Goal: Information Seeking & Learning: Find specific fact

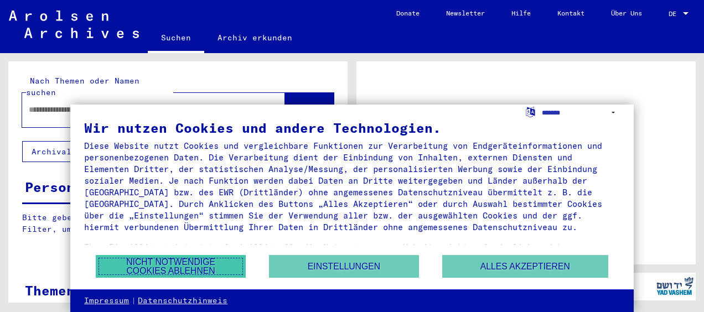
click at [203, 273] on button "Nicht notwendige Cookies ablehnen" at bounding box center [171, 266] width 150 height 23
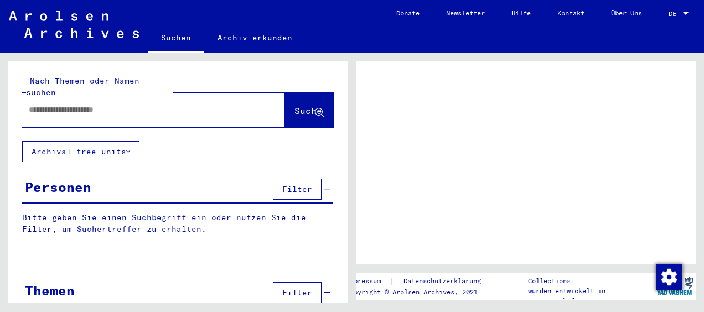
click at [86, 104] on input "text" at bounding box center [144, 110] width 230 height 12
type input "**********"
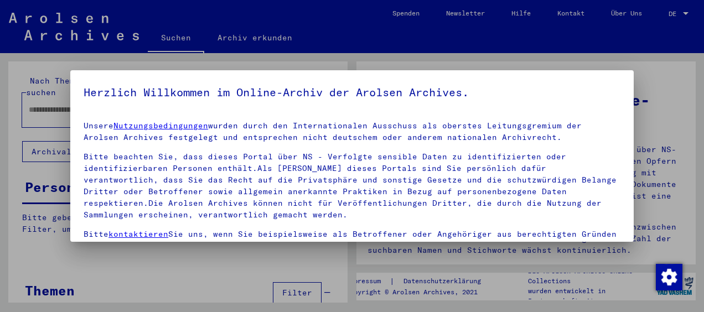
scroll to position [99, 0]
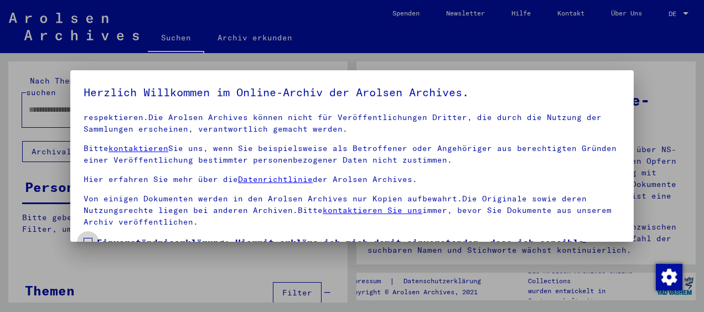
click at [92, 238] on span at bounding box center [88, 242] width 9 height 9
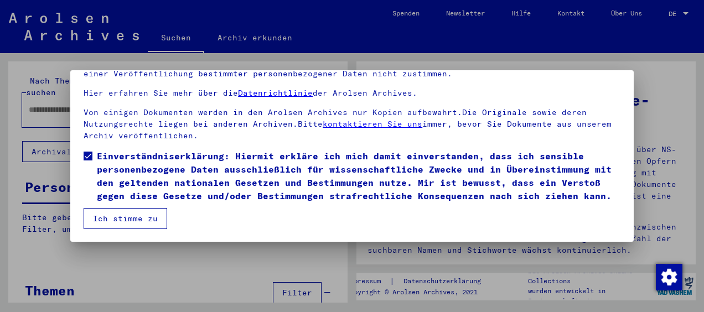
click at [149, 221] on button "Ich stimme zu" at bounding box center [126, 218] width 84 height 21
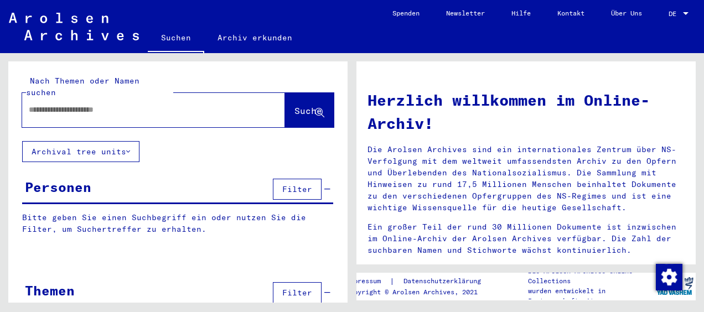
click at [93, 104] on input "text" at bounding box center [140, 110] width 223 height 12
type input "**********"
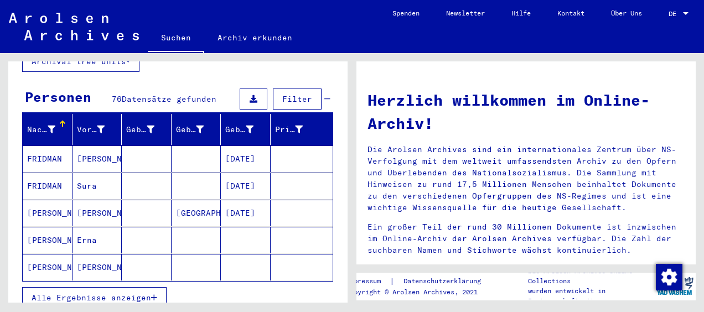
scroll to position [93, 0]
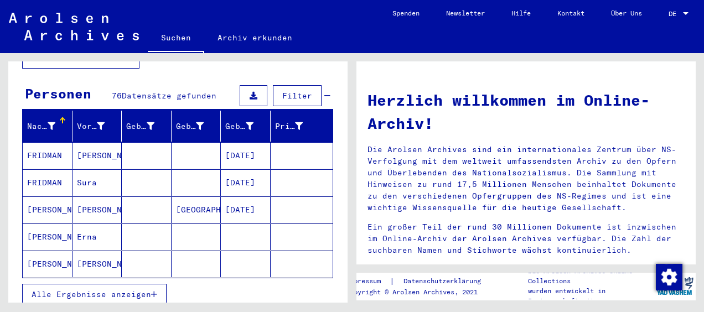
click at [141, 289] on span "Alle Ergebnisse anzeigen" at bounding box center [91, 294] width 119 height 10
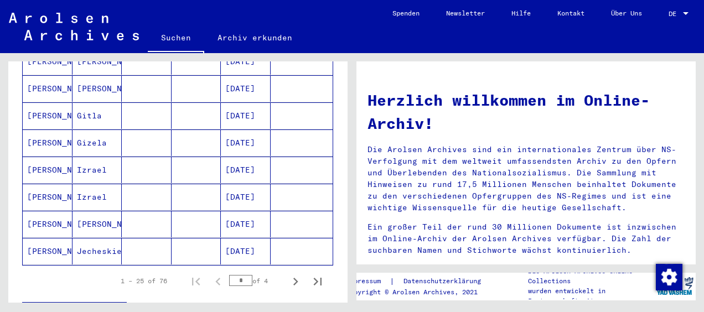
scroll to position [676, 0]
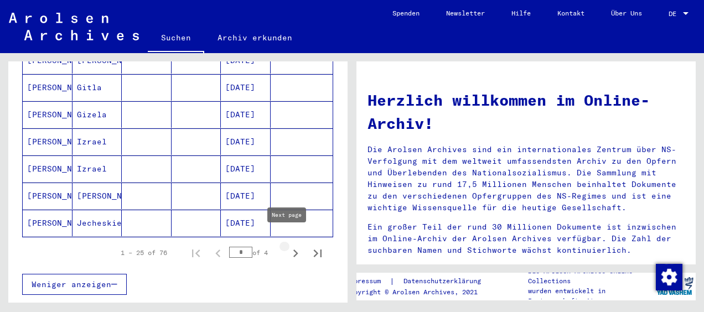
click at [290, 246] on icon "Next page" at bounding box center [295, 253] width 15 height 15
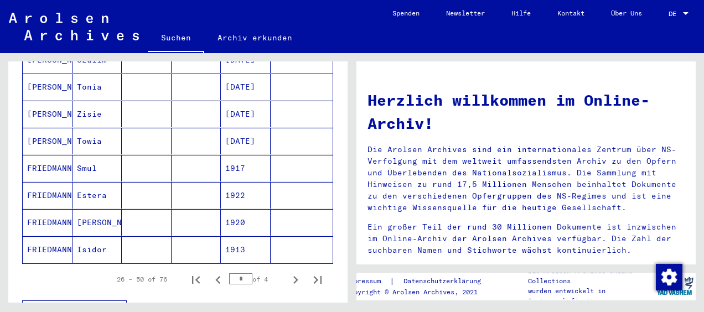
scroll to position [665, 0]
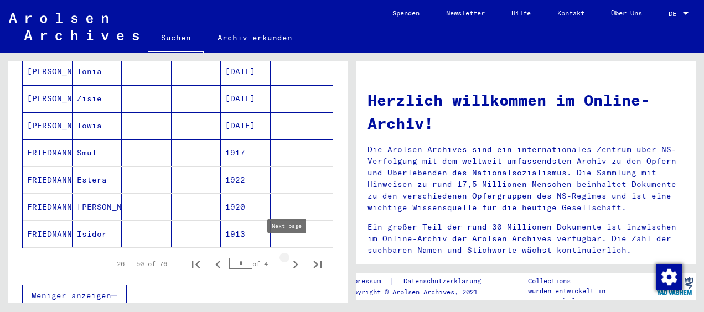
click at [288, 257] on icon "Next page" at bounding box center [295, 264] width 15 height 15
type input "*"
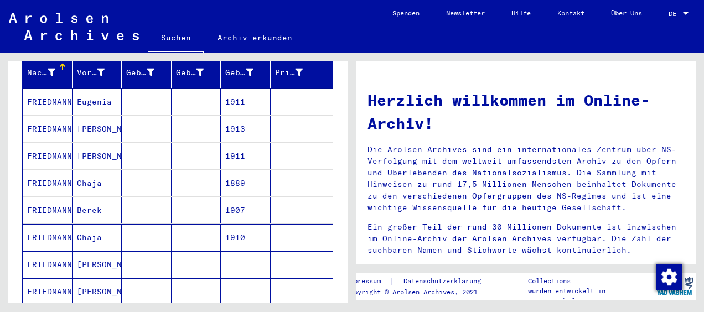
scroll to position [148, 0]
click at [205, 93] on mat-cell at bounding box center [196, 101] width 50 height 27
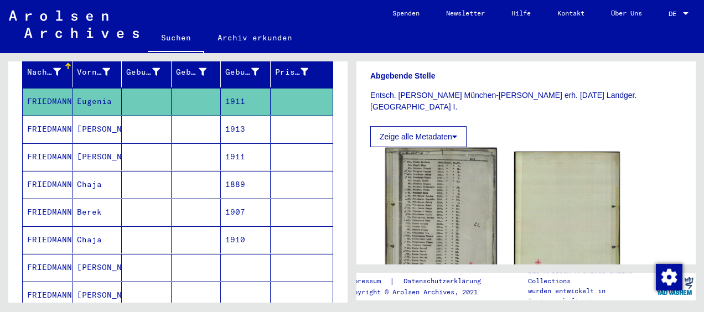
click at [415, 194] on img at bounding box center [440, 226] width 111 height 157
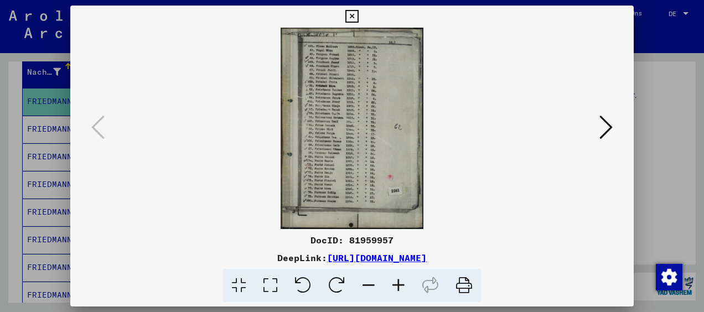
click at [602, 122] on icon at bounding box center [605, 127] width 13 height 27
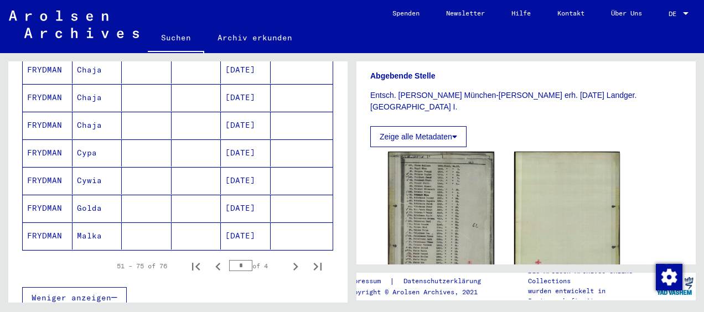
scroll to position [691, 0]
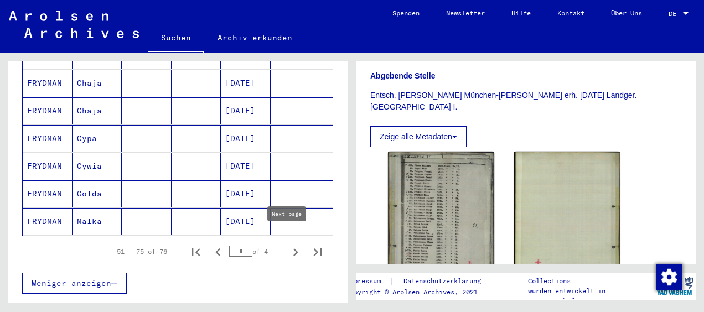
click at [288, 244] on icon "Next page" at bounding box center [295, 251] width 15 height 15
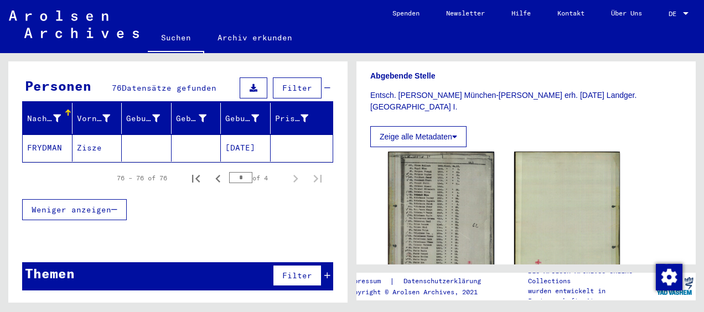
scroll to position [89, 0]
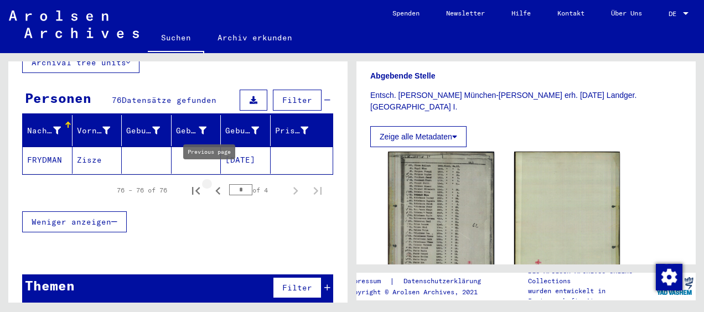
click at [215, 187] on icon "Previous page" at bounding box center [217, 191] width 5 height 8
type input "*"
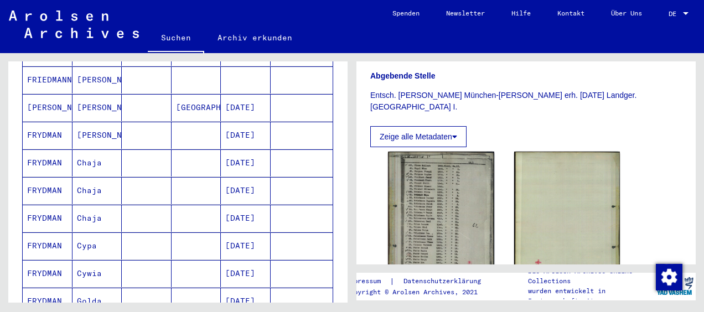
scroll to position [584, 0]
click at [166, 233] on mat-cell at bounding box center [147, 246] width 50 height 27
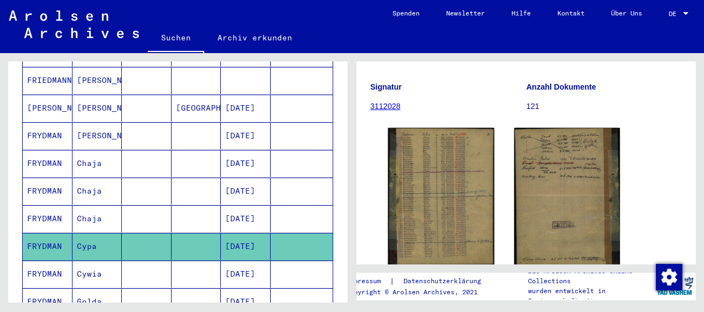
scroll to position [140, 0]
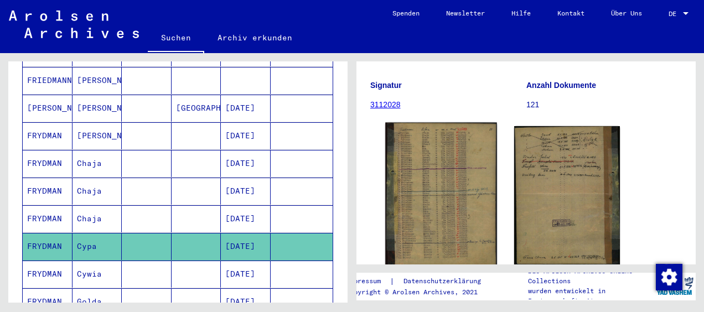
click at [464, 182] on img at bounding box center [440, 195] width 111 height 144
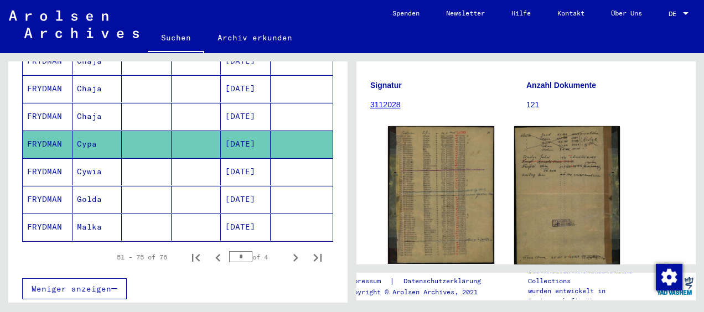
scroll to position [687, 0]
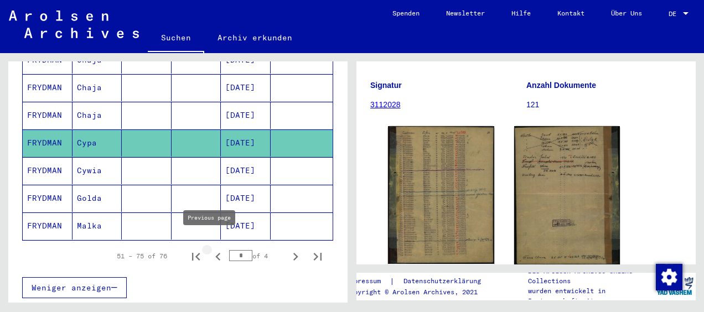
click at [210, 249] on icon "Previous page" at bounding box center [217, 256] width 15 height 15
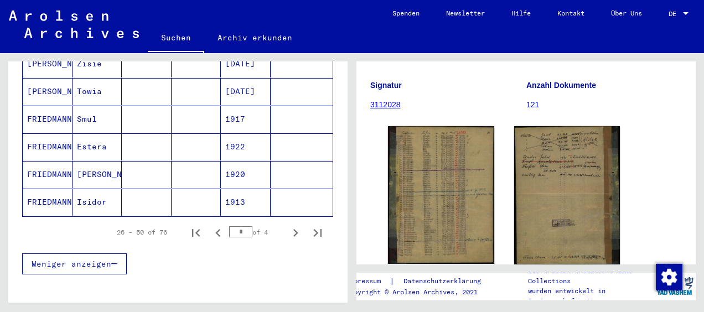
scroll to position [711, 0]
click at [211, 225] on icon "Previous page" at bounding box center [217, 232] width 15 height 15
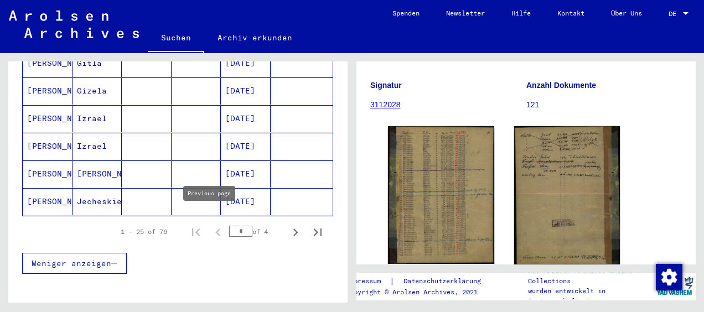
type input "*"
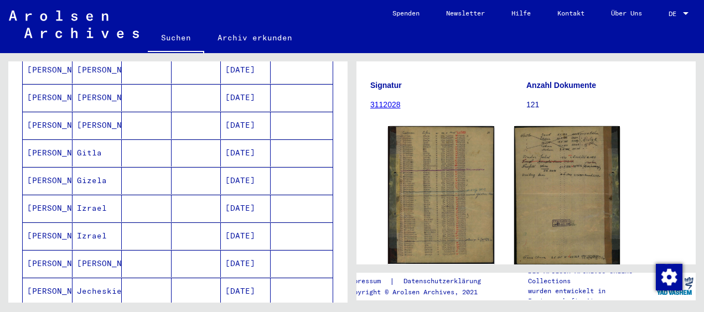
scroll to position [621, 0]
click at [236, 146] on mat-cell "[DATE]" at bounding box center [246, 153] width 50 height 27
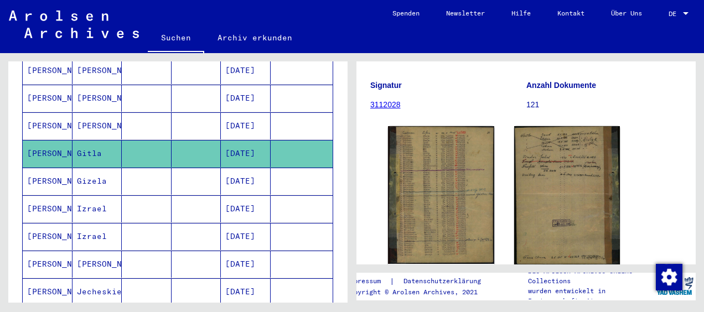
click at [277, 152] on mat-cell at bounding box center [301, 153] width 63 height 27
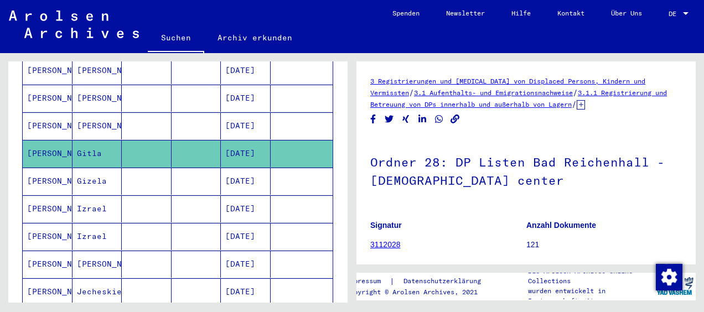
click at [197, 119] on mat-cell at bounding box center [196, 125] width 50 height 27
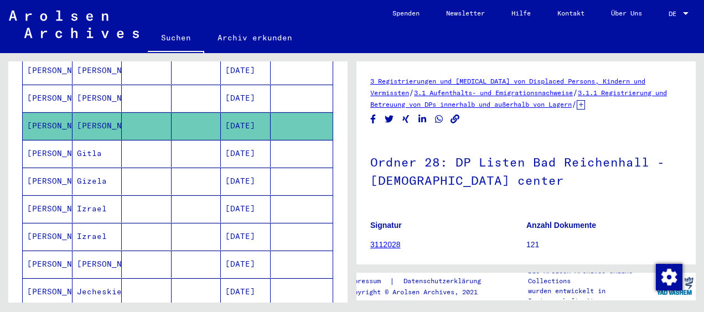
click at [197, 140] on mat-cell at bounding box center [196, 153] width 50 height 27
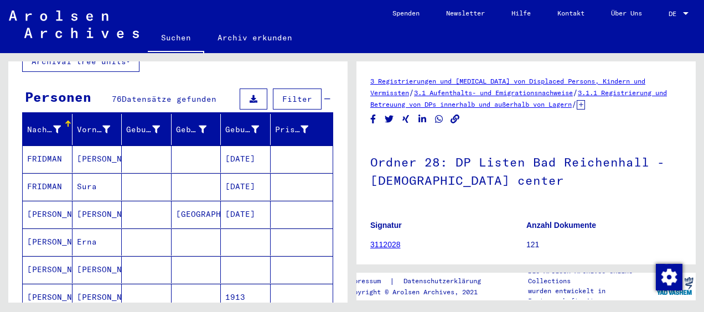
scroll to position [56, 0]
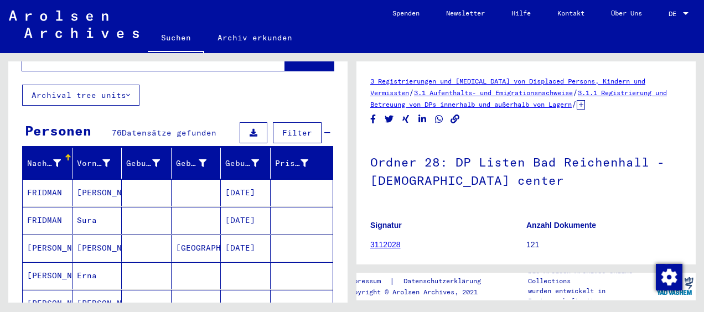
click at [166, 33] on link "Suchen" at bounding box center [176, 38] width 56 height 29
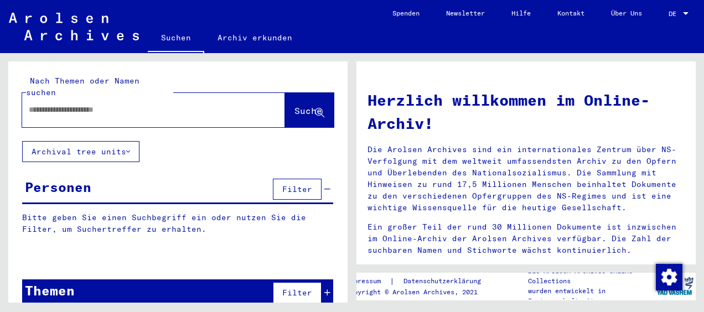
click at [122, 104] on input "text" at bounding box center [140, 110] width 223 height 12
type input "**********"
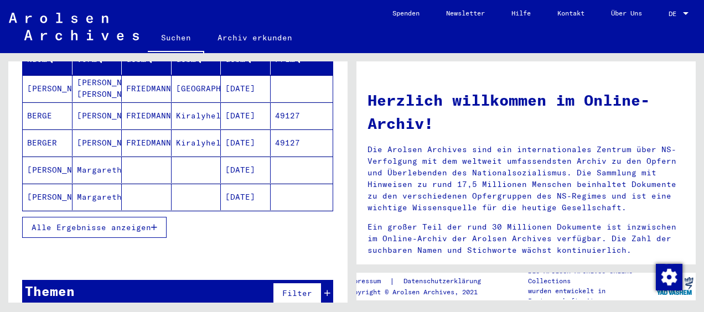
scroll to position [166, 0]
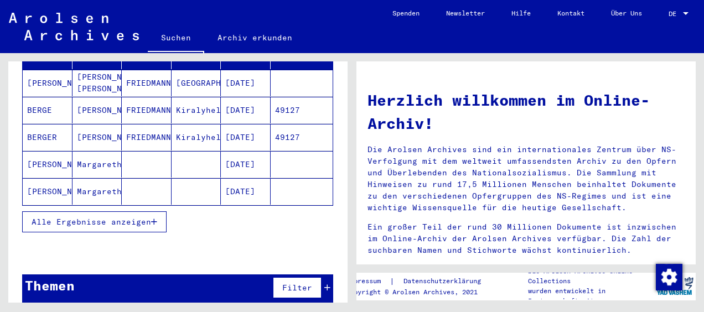
click at [136, 217] on span "Alle Ergebnisse anzeigen" at bounding box center [91, 222] width 119 height 10
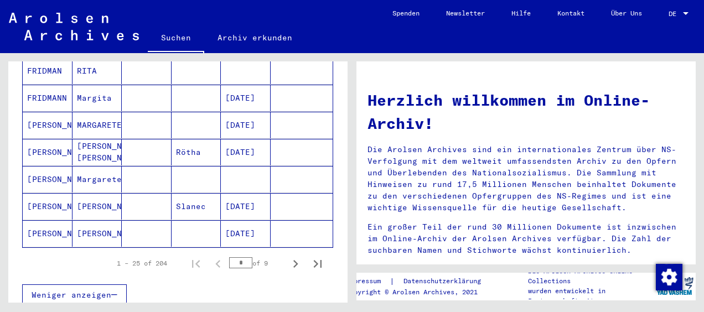
scroll to position [667, 0]
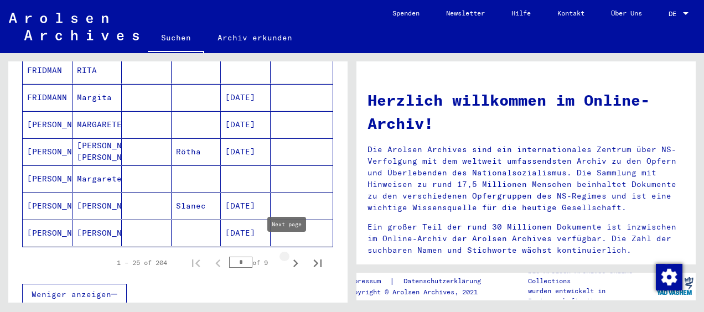
click at [293, 259] on icon "Next page" at bounding box center [295, 263] width 5 height 8
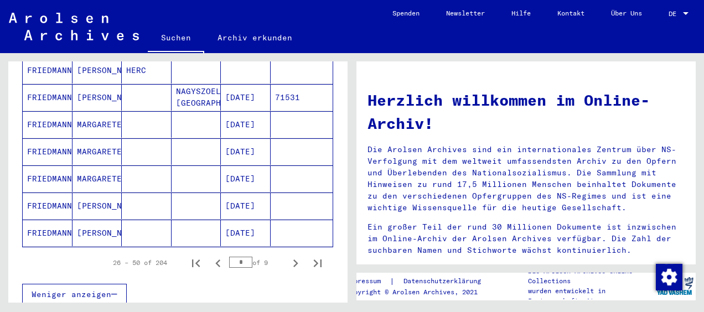
scroll to position [669, 0]
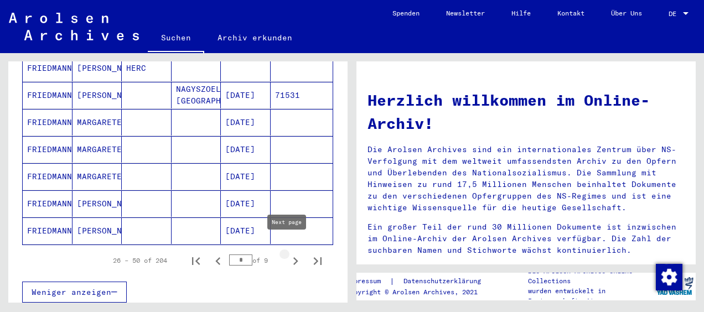
click at [288, 253] on icon "Next page" at bounding box center [295, 260] width 15 height 15
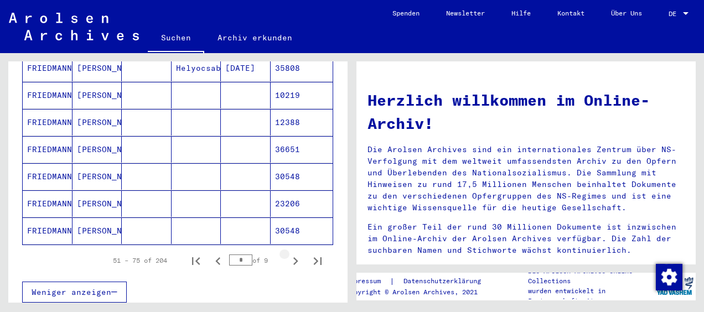
click at [288, 253] on icon "Next page" at bounding box center [295, 260] width 15 height 15
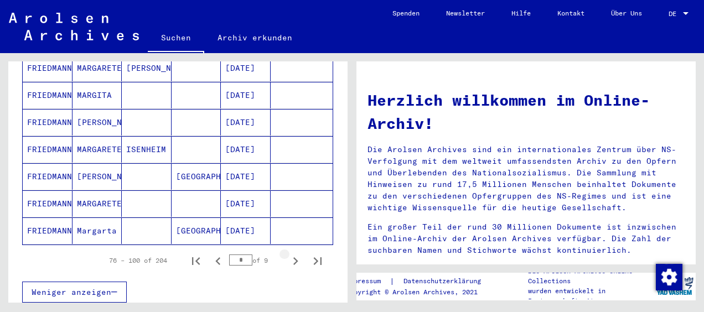
click at [288, 253] on icon "Next page" at bounding box center [295, 260] width 15 height 15
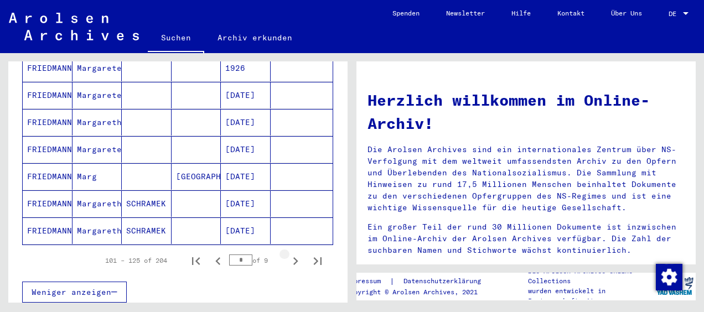
click at [288, 253] on icon "Next page" at bounding box center [295, 260] width 15 height 15
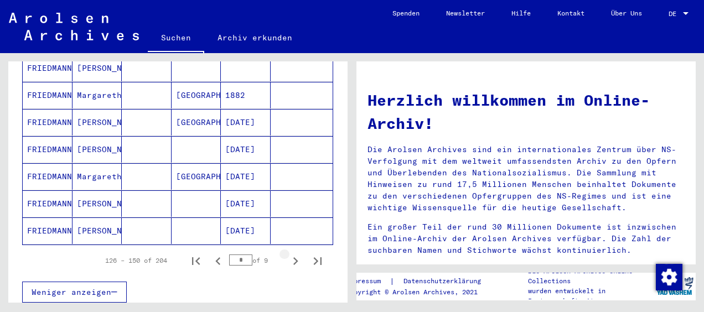
click at [288, 253] on icon "Next page" at bounding box center [295, 260] width 15 height 15
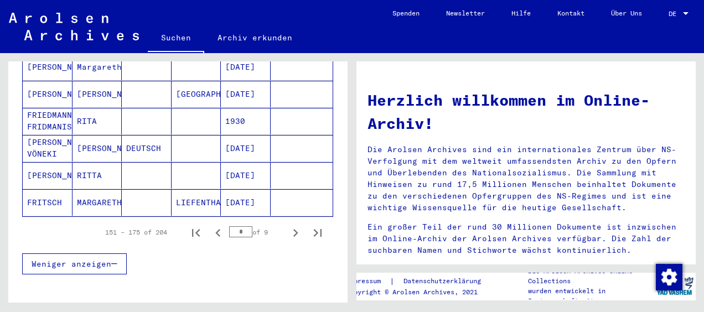
scroll to position [739, 0]
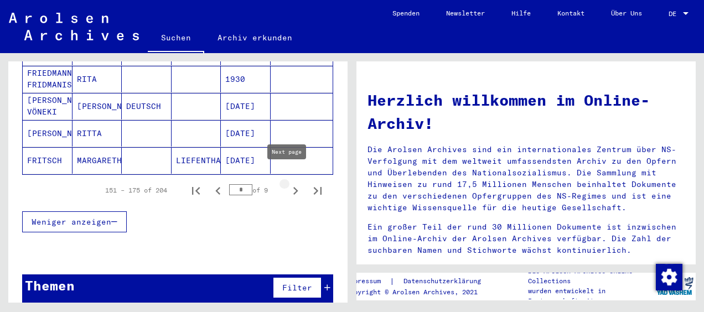
click at [288, 183] on icon "Next page" at bounding box center [295, 190] width 15 height 15
type input "*"
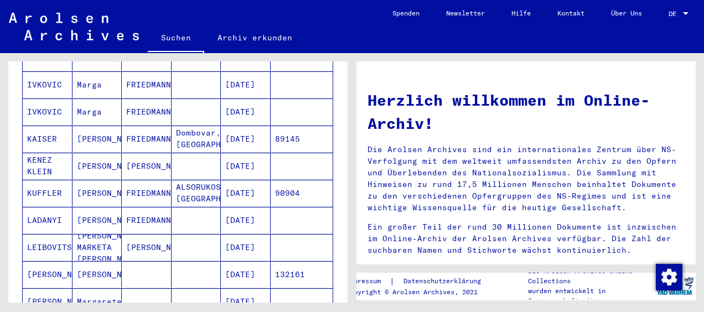
scroll to position [0, 0]
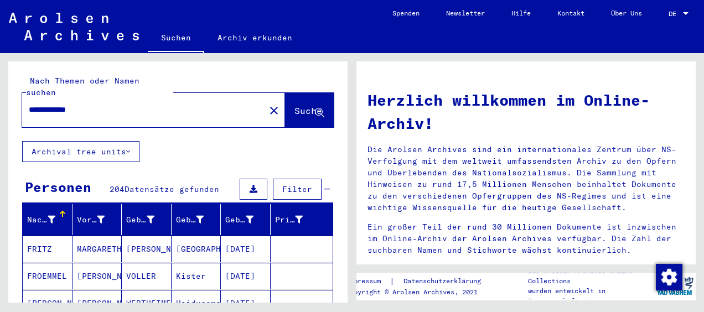
click at [46, 104] on input "**********" at bounding box center [140, 110] width 223 height 12
click at [69, 104] on input "**********" at bounding box center [140, 110] width 223 height 12
type input "**********"
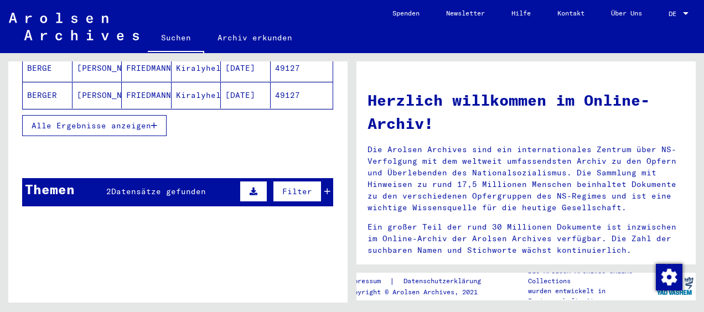
scroll to position [263, 0]
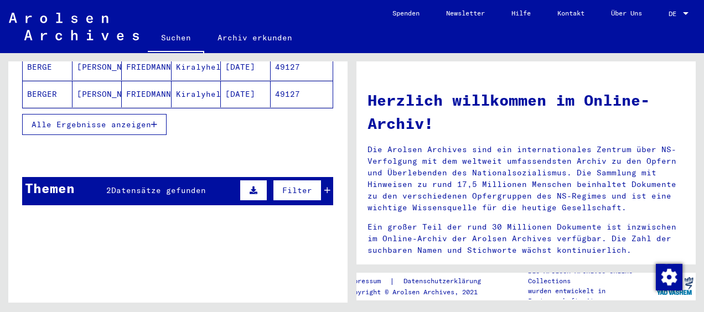
click at [112, 119] on span "Alle Ergebnisse anzeigen" at bounding box center [91, 124] width 119 height 10
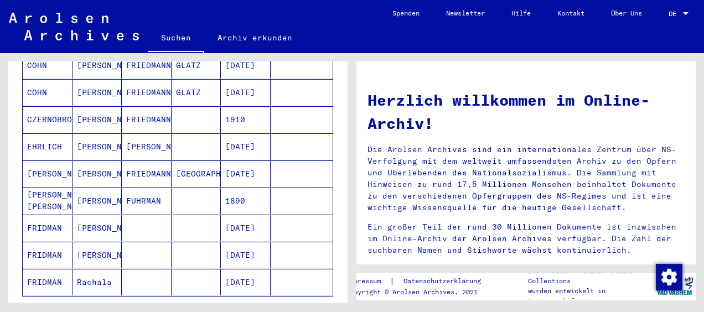
scroll to position [628, 0]
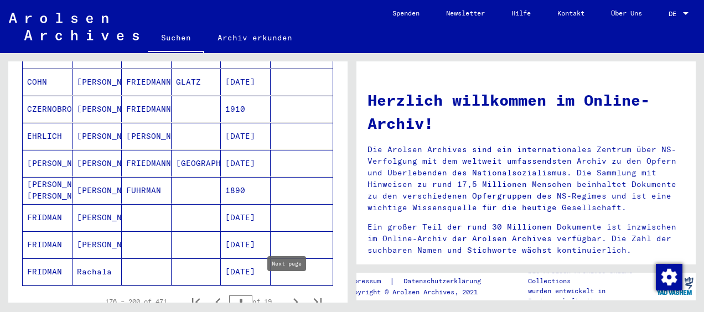
click at [288, 294] on icon "Next page" at bounding box center [295, 301] width 15 height 15
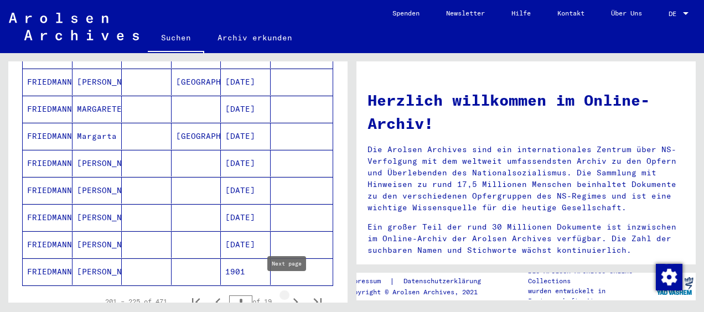
type input "*"
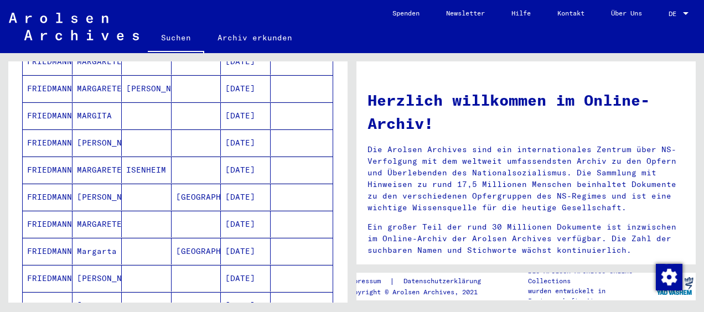
scroll to position [465, 0]
